Goal: Navigation & Orientation: Find specific page/section

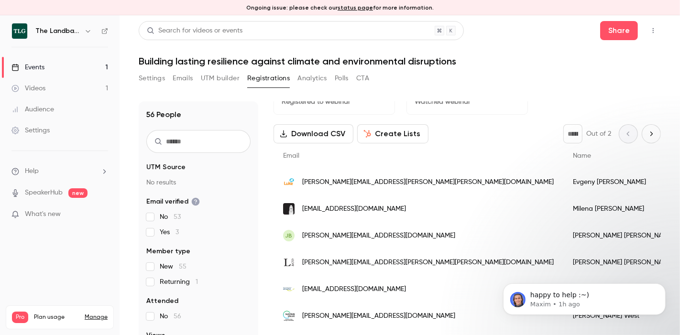
scroll to position [21, 0]
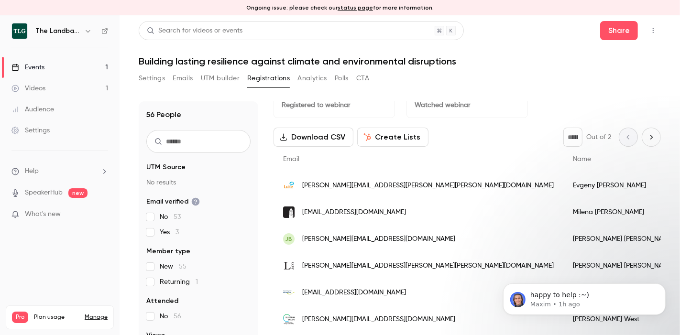
click at [646, 138] on icon "Next page" at bounding box center [651, 137] width 11 height 8
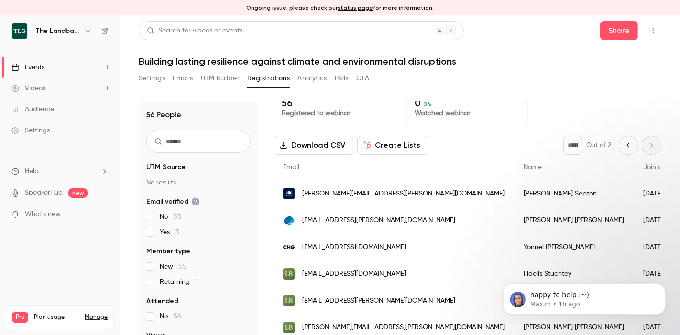
scroll to position [20, 0]
click at [619, 136] on button "Previous page" at bounding box center [628, 145] width 19 height 19
type input "*"
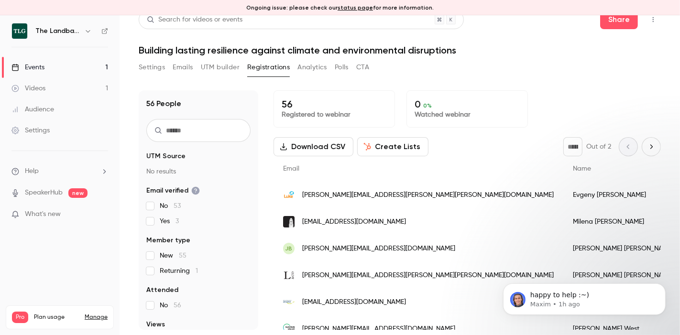
scroll to position [0, 0]
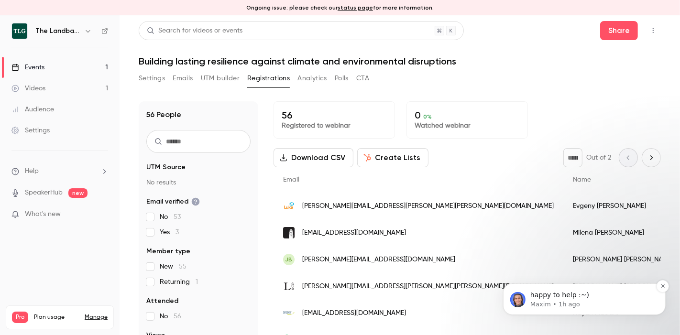
click at [602, 295] on p "happy to help :~)" at bounding box center [591, 295] width 123 height 10
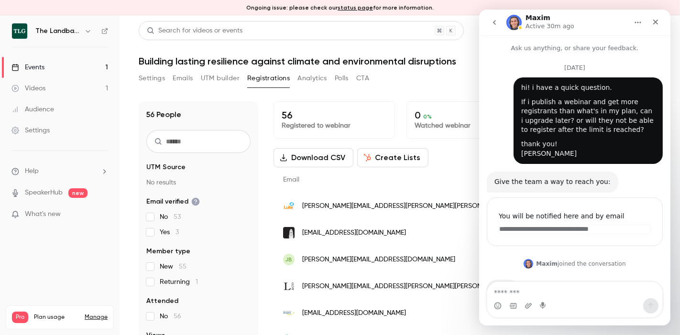
scroll to position [1, 0]
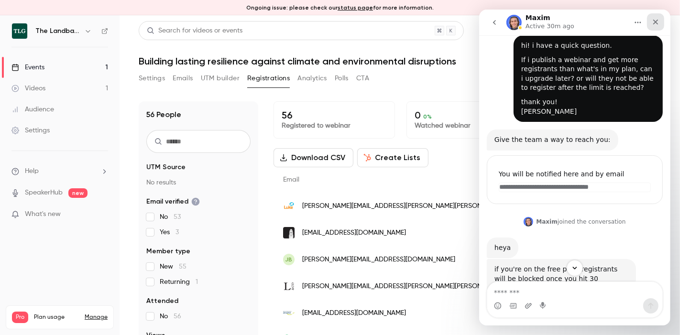
click at [652, 25] on icon "Close" at bounding box center [655, 22] width 8 height 8
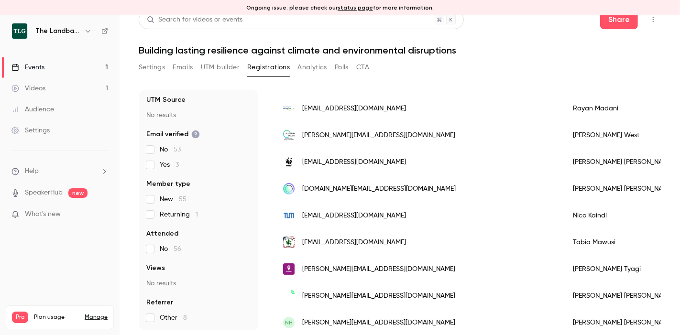
scroll to position [0, 0]
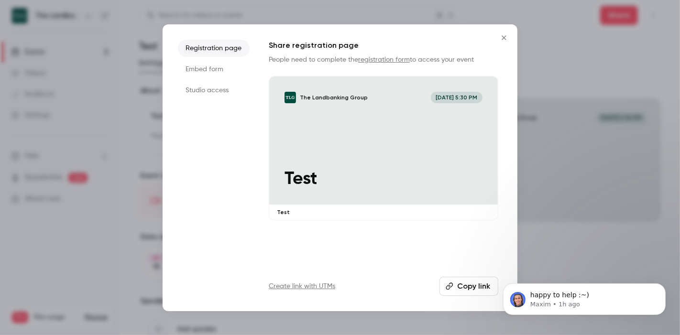
click at [222, 69] on li "Embed form" at bounding box center [214, 69] width 72 height 17
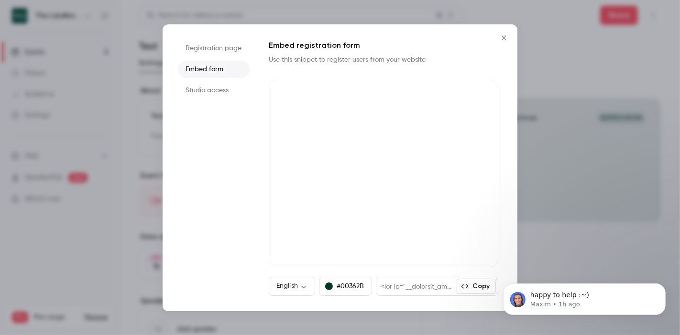
click at [180, 93] on li "Studio access" at bounding box center [214, 90] width 72 height 17
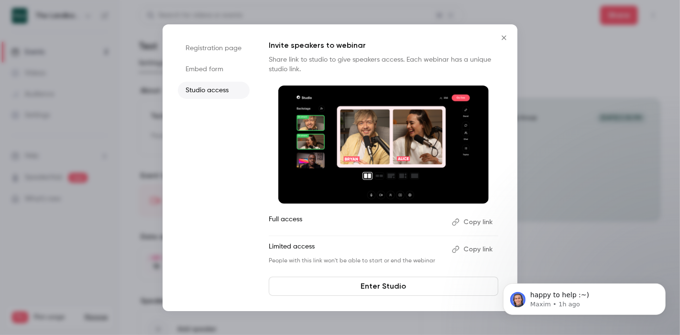
click at [506, 38] on icon "Close" at bounding box center [503, 38] width 11 height 8
